Goal: Task Accomplishment & Management: Manage account settings

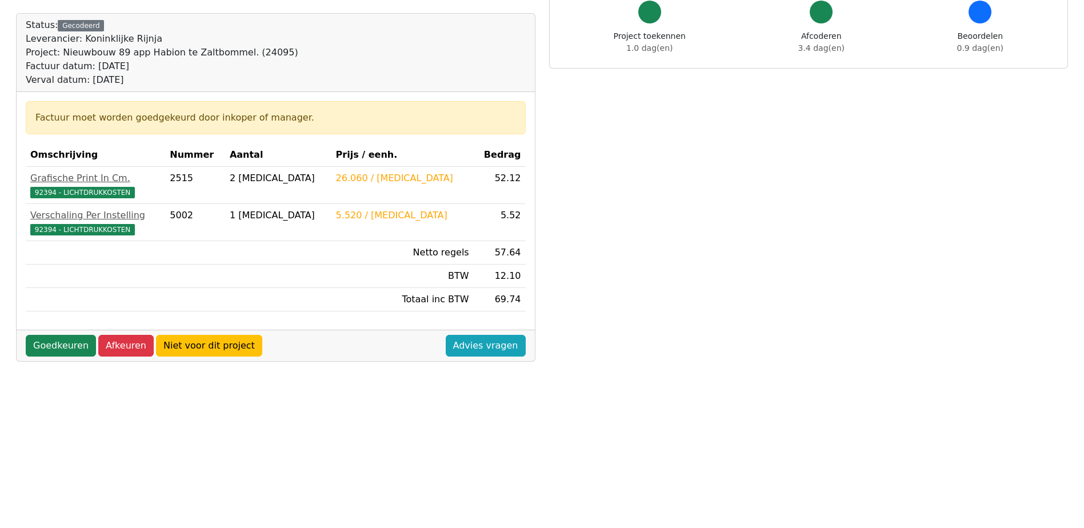
scroll to position [114, 0]
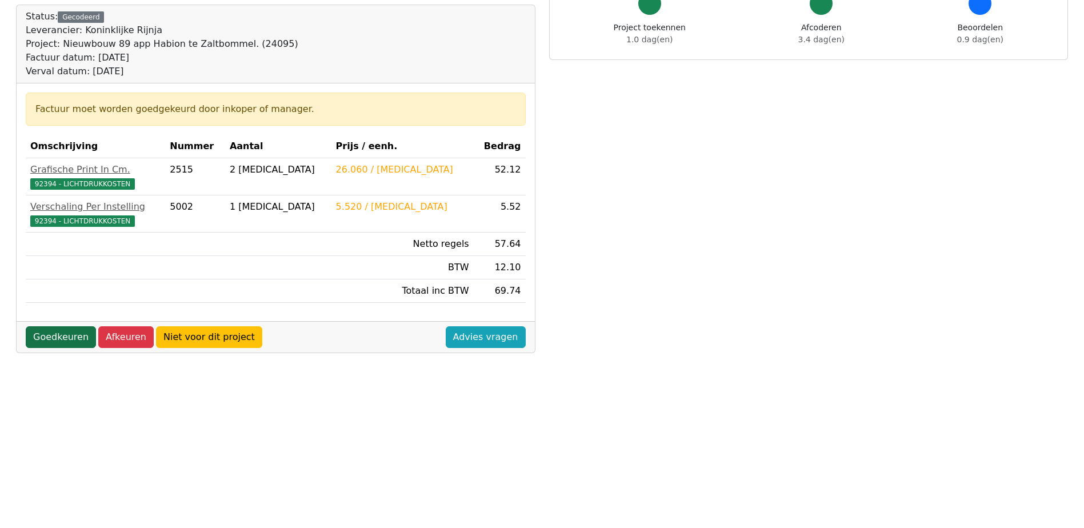
click at [70, 336] on link "Goedkeuren" at bounding box center [61, 337] width 70 height 22
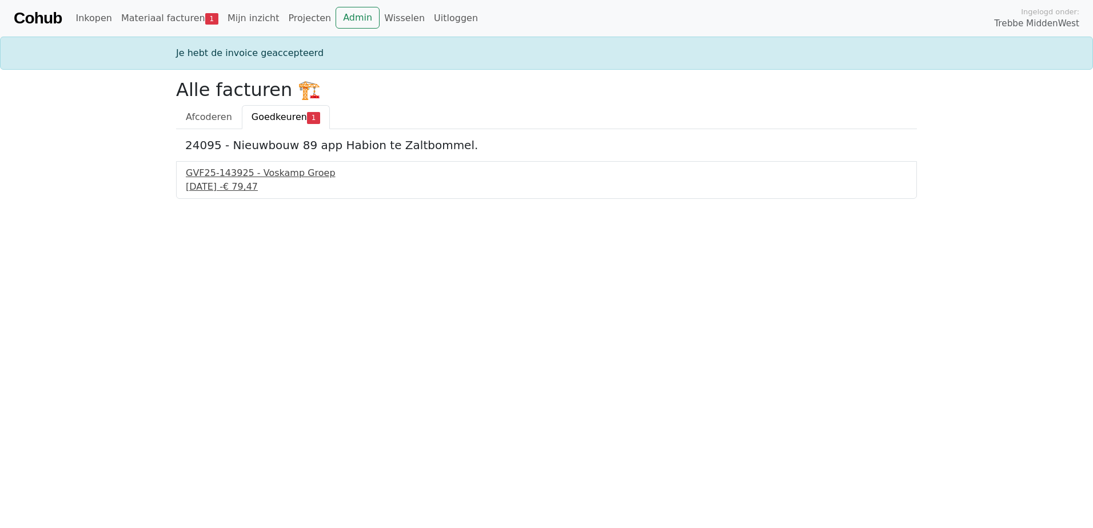
click at [238, 174] on div "GVF25-143925 - Voskamp Groep" at bounding box center [546, 173] width 721 height 14
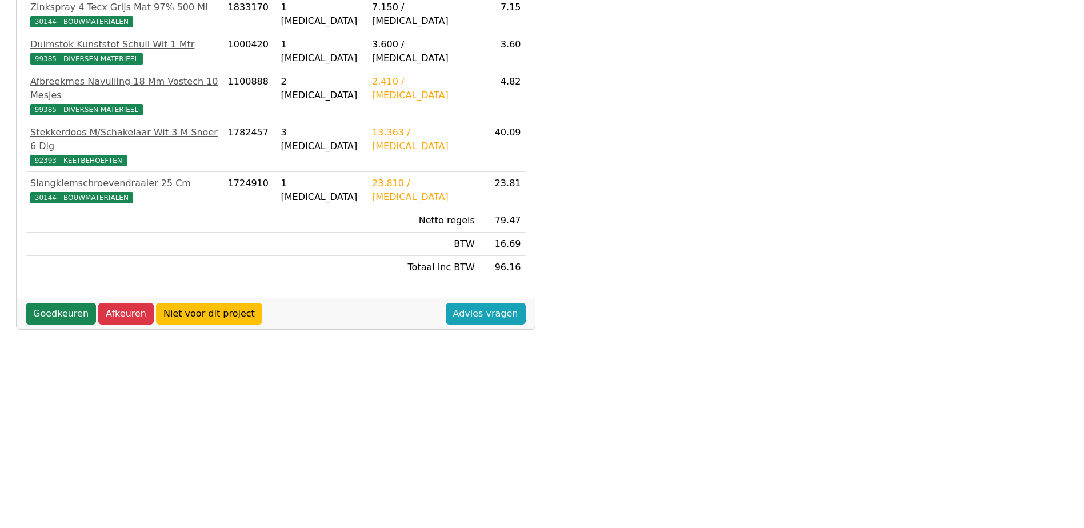
scroll to position [205, 0]
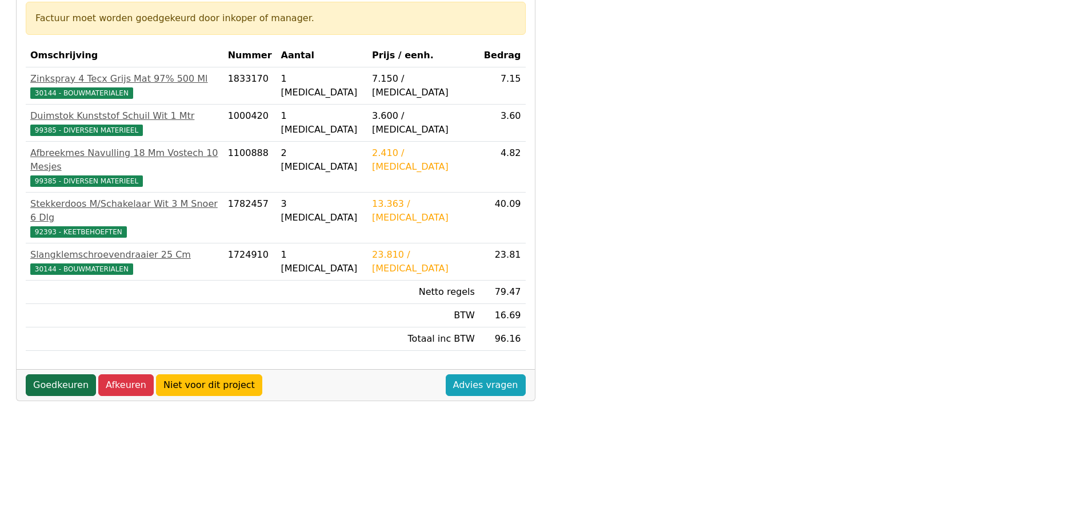
click at [66, 374] on link "Goedkeuren" at bounding box center [61, 385] width 70 height 22
